Goal: Find specific page/section: Find specific page/section

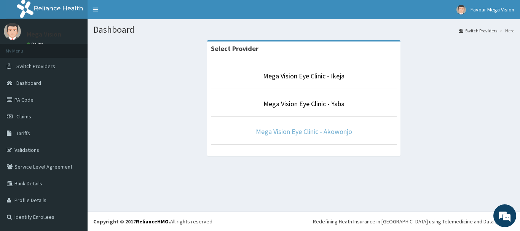
click at [299, 135] on link "Mega Vision Eye Clinic - Akowonjo" at bounding box center [304, 131] width 96 height 9
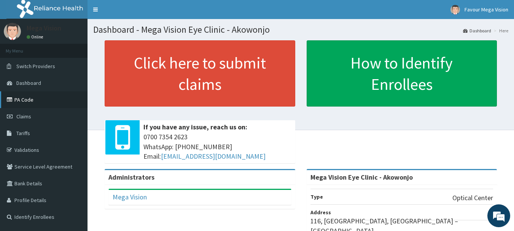
click at [25, 104] on link "PA Code" at bounding box center [44, 99] width 88 height 17
